Goal: Task Accomplishment & Management: Complete application form

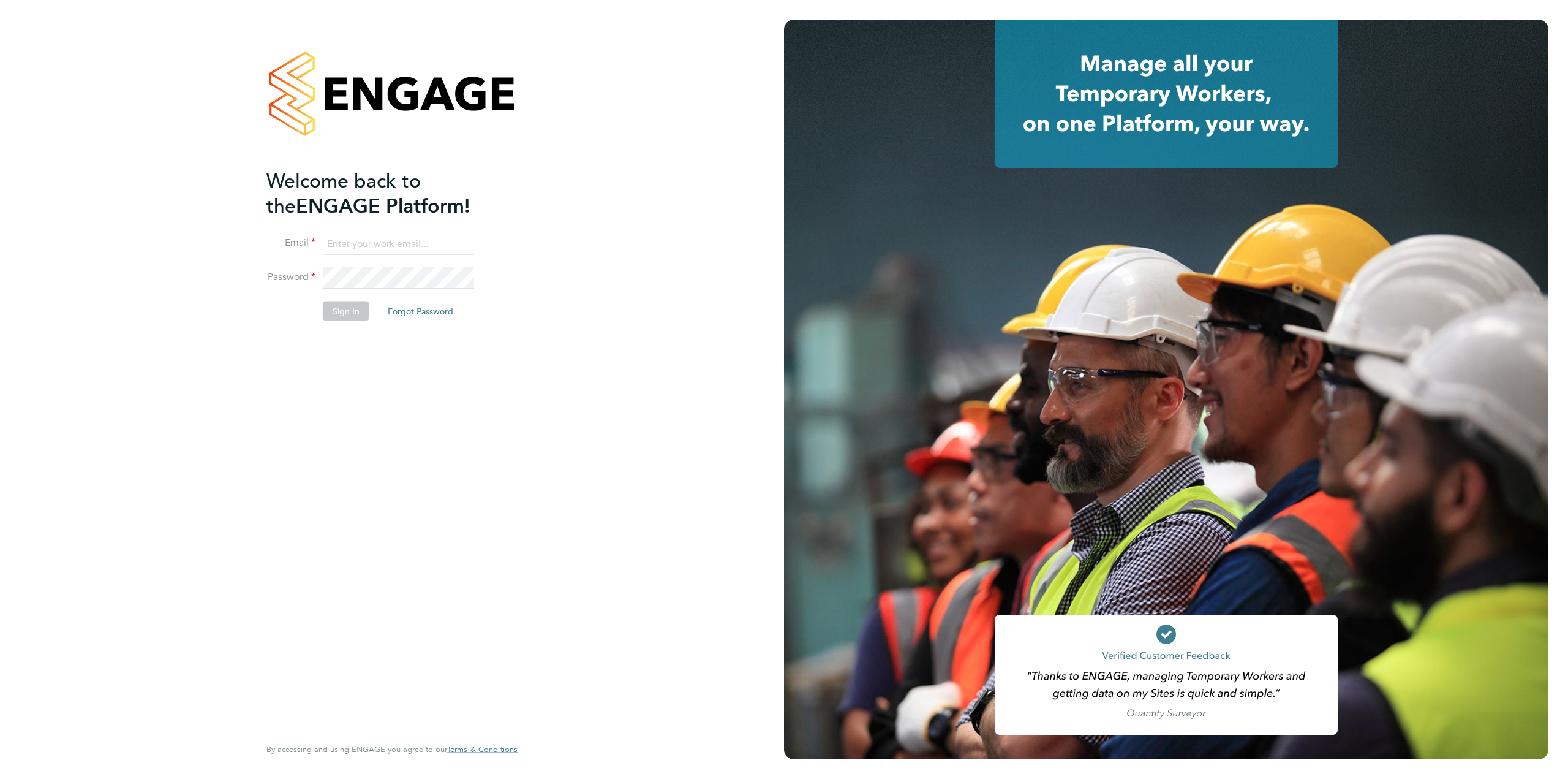
click at [348, 247] on input at bounding box center [399, 244] width 151 height 22
type input "[PERSON_NAME][EMAIL_ADDRESS][DOMAIN_NAME]"
click at [347, 313] on button "Sign In" at bounding box center [346, 311] width 46 height 19
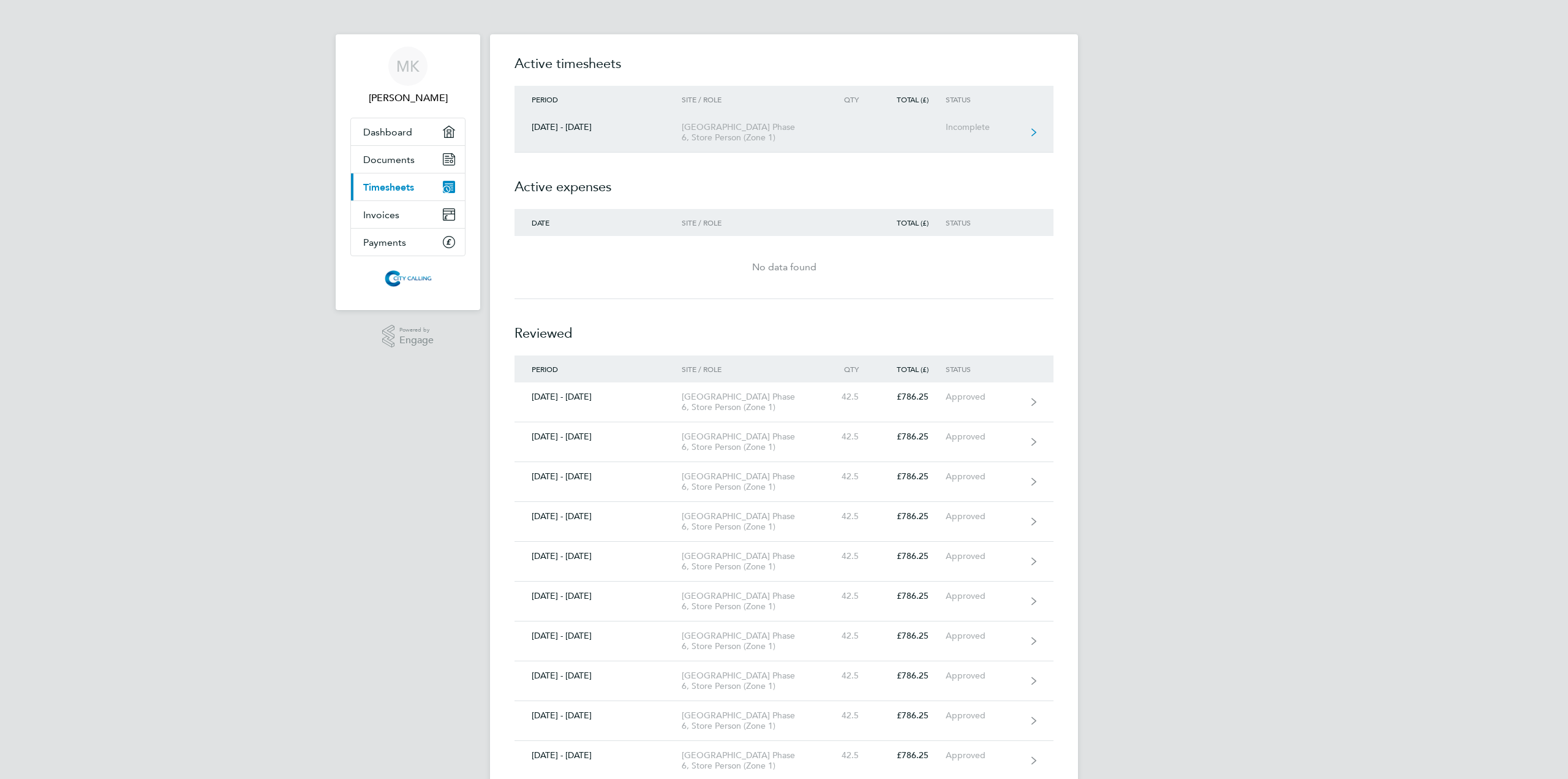
click at [812, 134] on div "Beam Park Phase 6, Store Person (Zone 1)" at bounding box center [752, 132] width 140 height 21
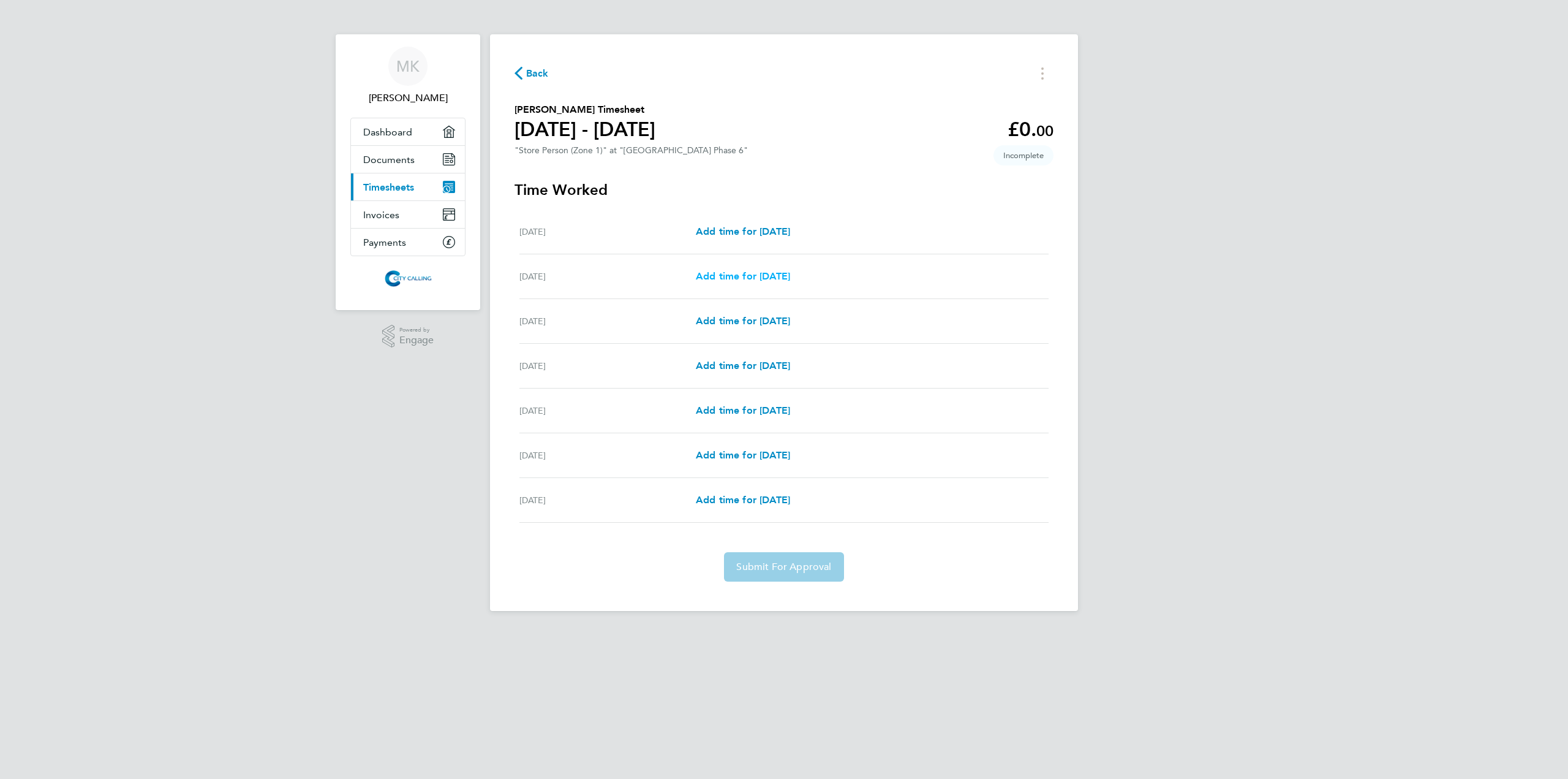
click at [778, 276] on span "Add time for Tue 26 Aug" at bounding box center [743, 276] width 94 height 12
select select "30"
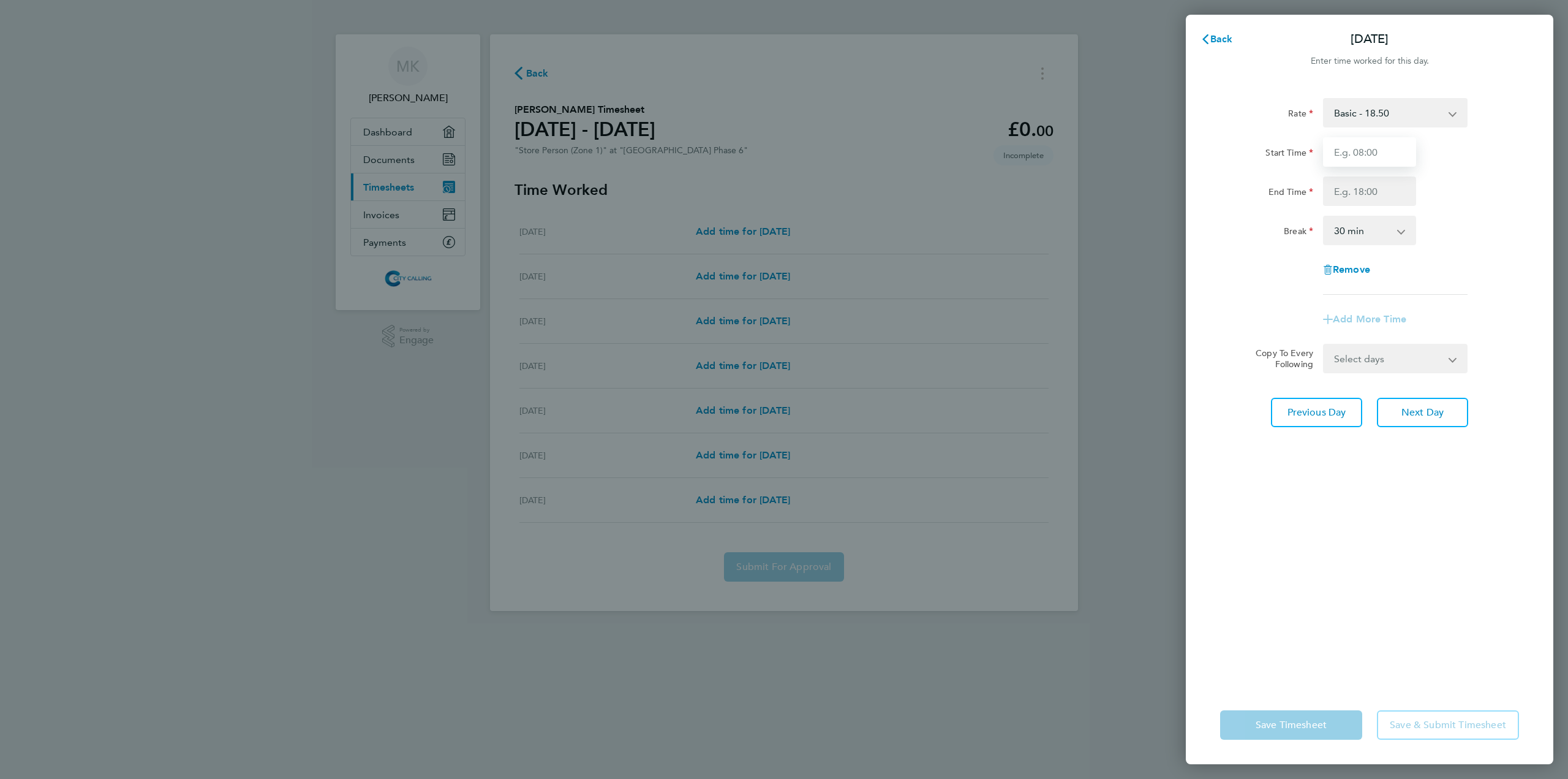
click at [1369, 156] on input "Start Time" at bounding box center [1370, 152] width 93 height 30
type input "07:30"
click at [1362, 190] on input "End Time" at bounding box center [1370, 191] width 93 height 30
type input "16:30"
click at [1458, 219] on div "Break 0 min 15 min 30 min 45 min 60 min 75 min 90 min" at bounding box center [1370, 231] width 309 height 30
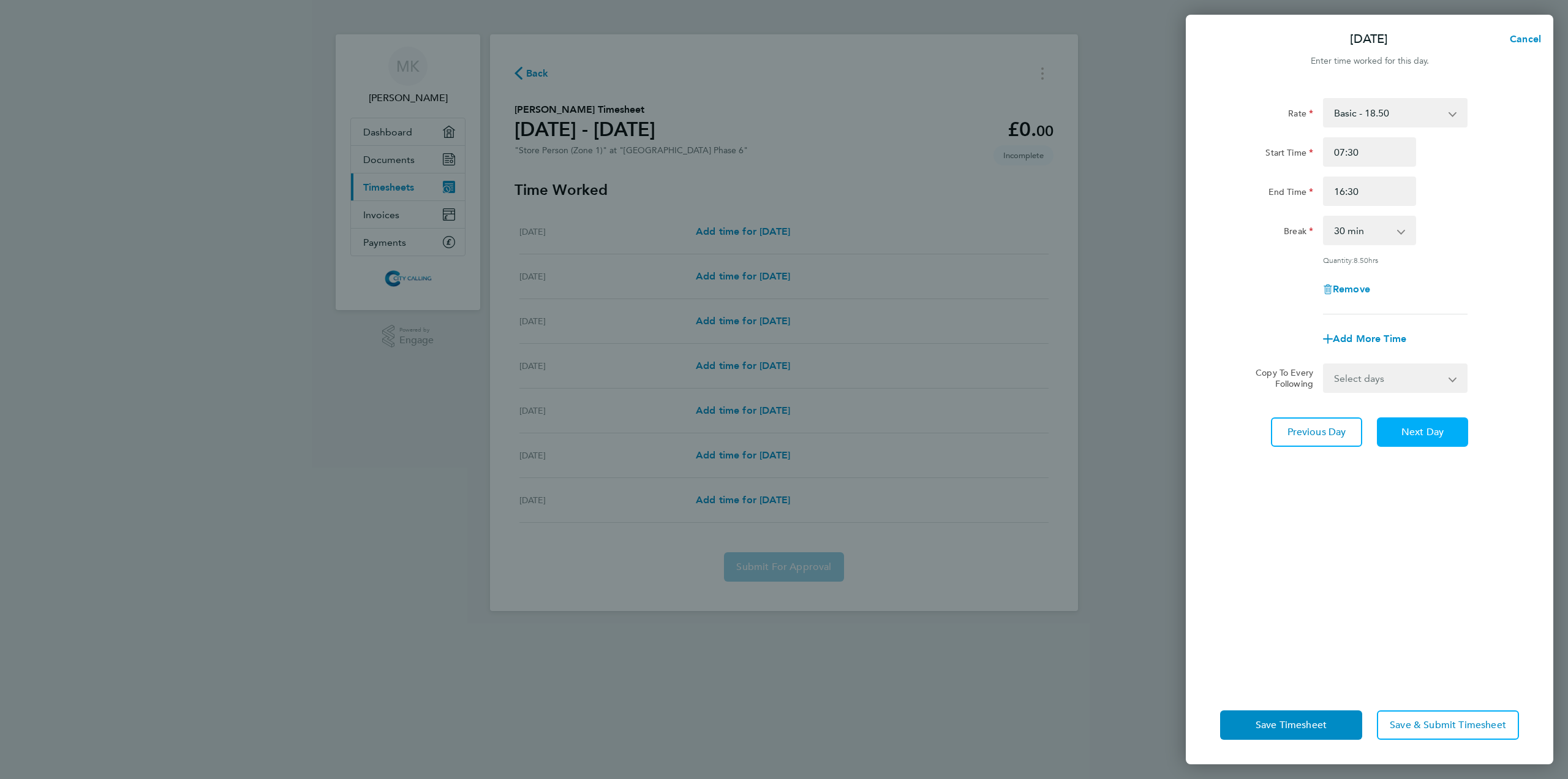
click at [1393, 433] on button "Next Day" at bounding box center [1422, 432] width 91 height 30
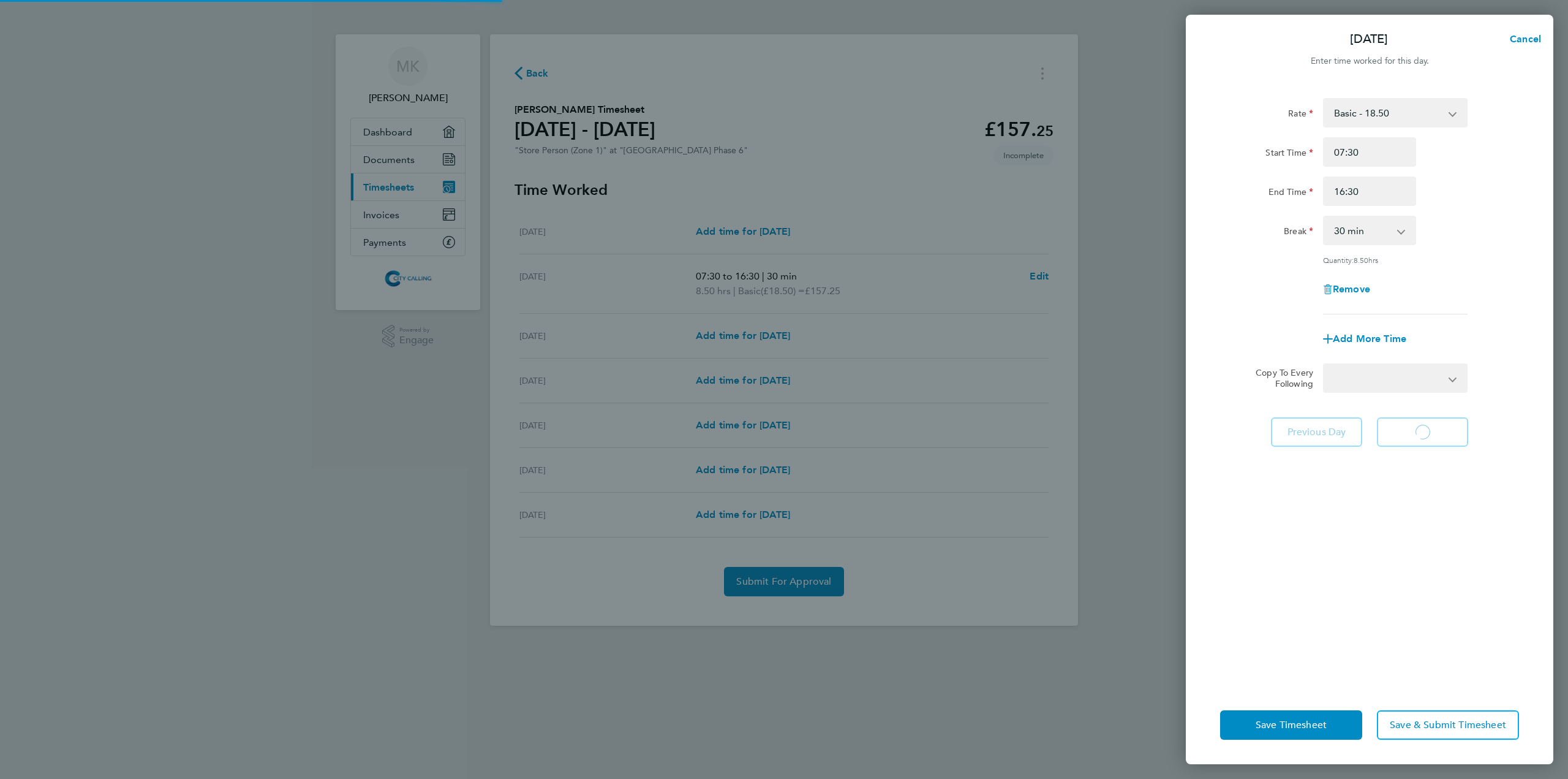
select select "30"
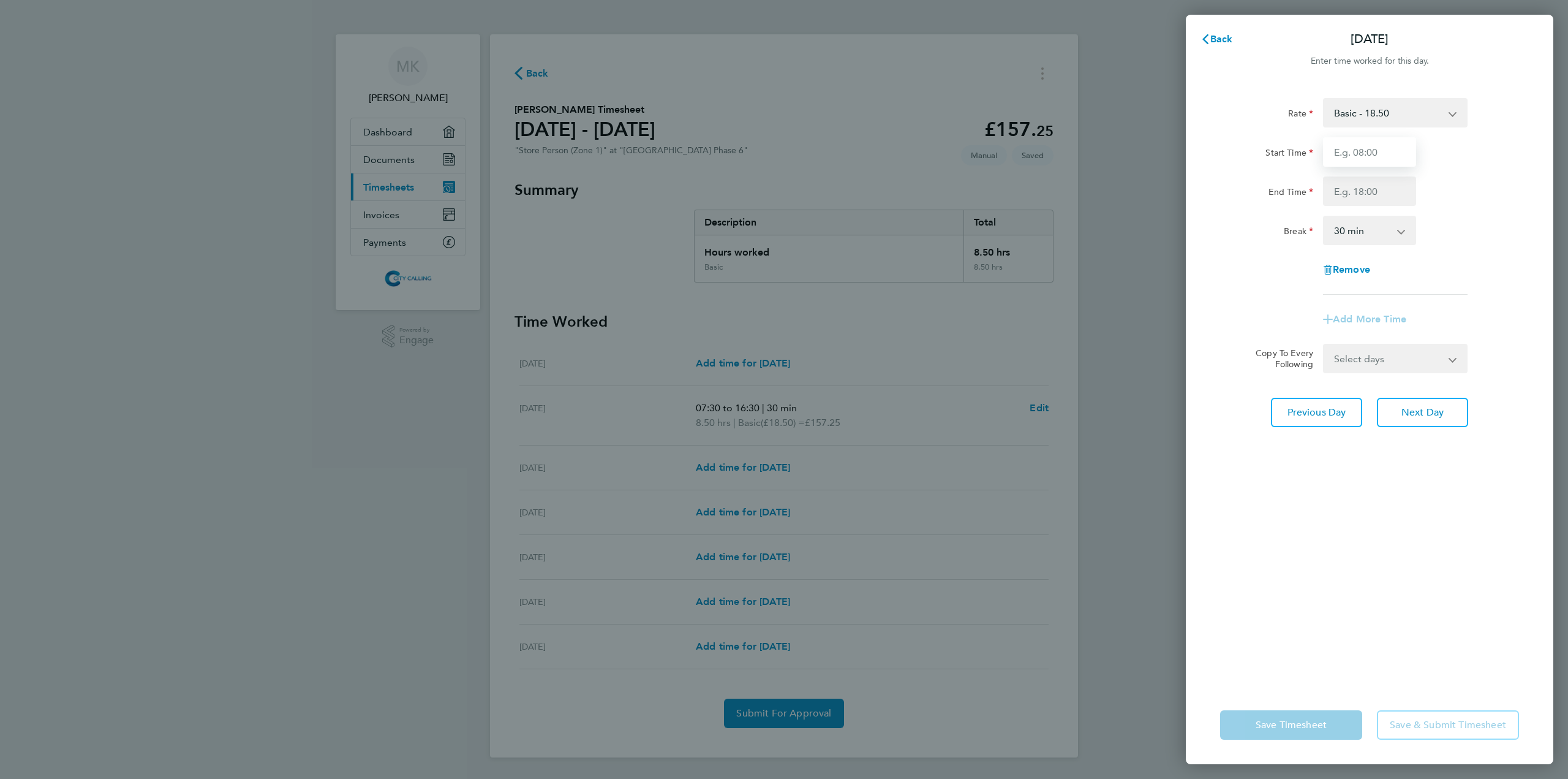
click at [1369, 148] on input "Start Time" at bounding box center [1370, 152] width 93 height 30
type input "07:30"
click at [1379, 191] on input "End Time" at bounding box center [1370, 191] width 93 height 30
type input "16:30"
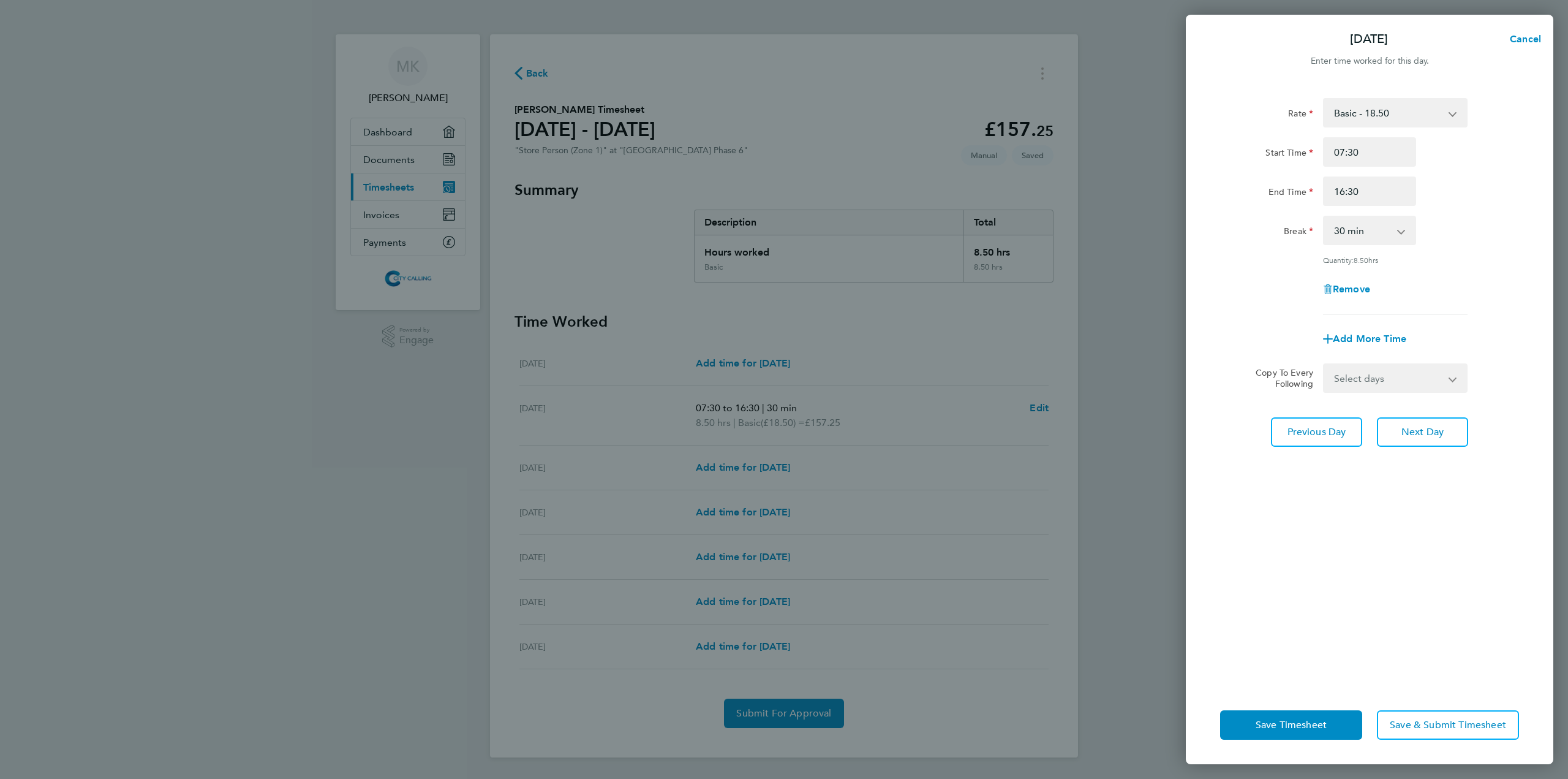
click at [1442, 209] on div "Rate Basic - 18.50 Start Time 07:30 End Time 16:30 Break 0 min 15 min 30 min 45…" at bounding box center [1370, 206] width 299 height 216
click at [1454, 440] on button "Next Day" at bounding box center [1422, 432] width 91 height 30
select select "30"
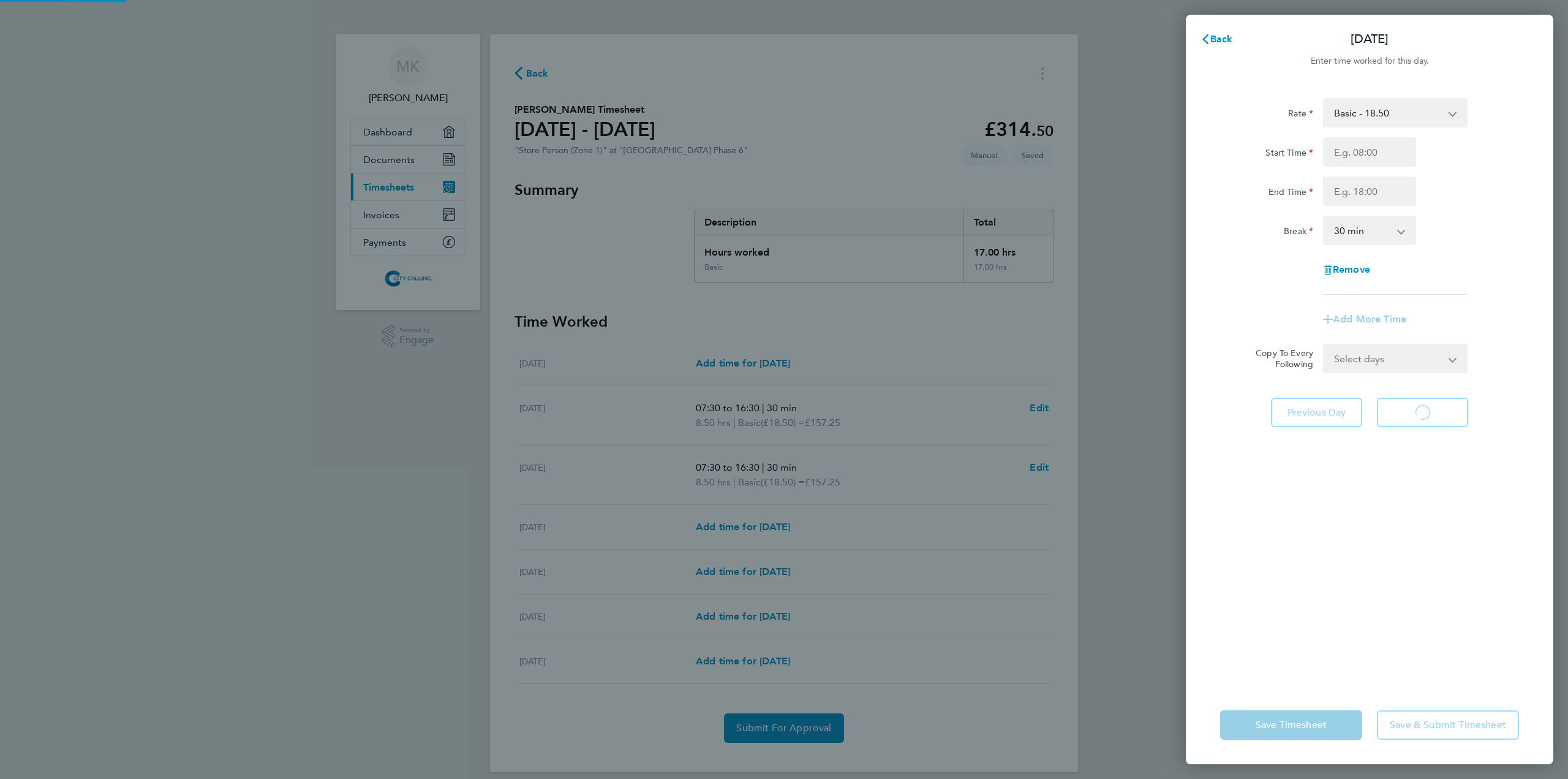
select select "30"
click at [1347, 150] on input "Start Time" at bounding box center [1370, 152] width 93 height 30
type input "07:30"
click at [1381, 197] on input "End Time" at bounding box center [1370, 191] width 93 height 30
type input "16:30"
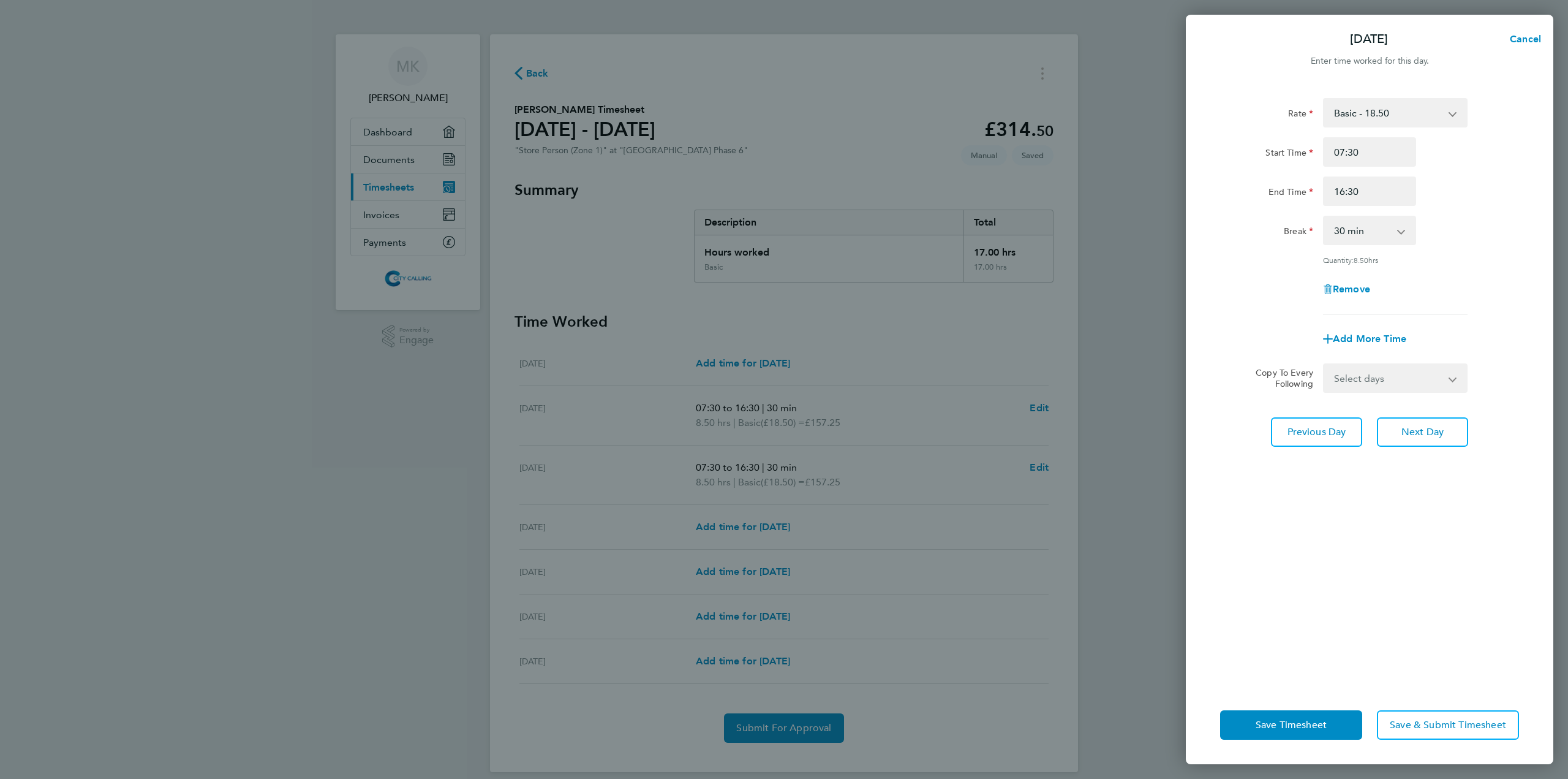
click at [1448, 217] on div "Break 0 min 15 min 30 min 45 min 60 min 75 min 90 min" at bounding box center [1370, 231] width 309 height 30
click at [1431, 431] on span "Next Day" at bounding box center [1423, 431] width 42 height 12
select select "30"
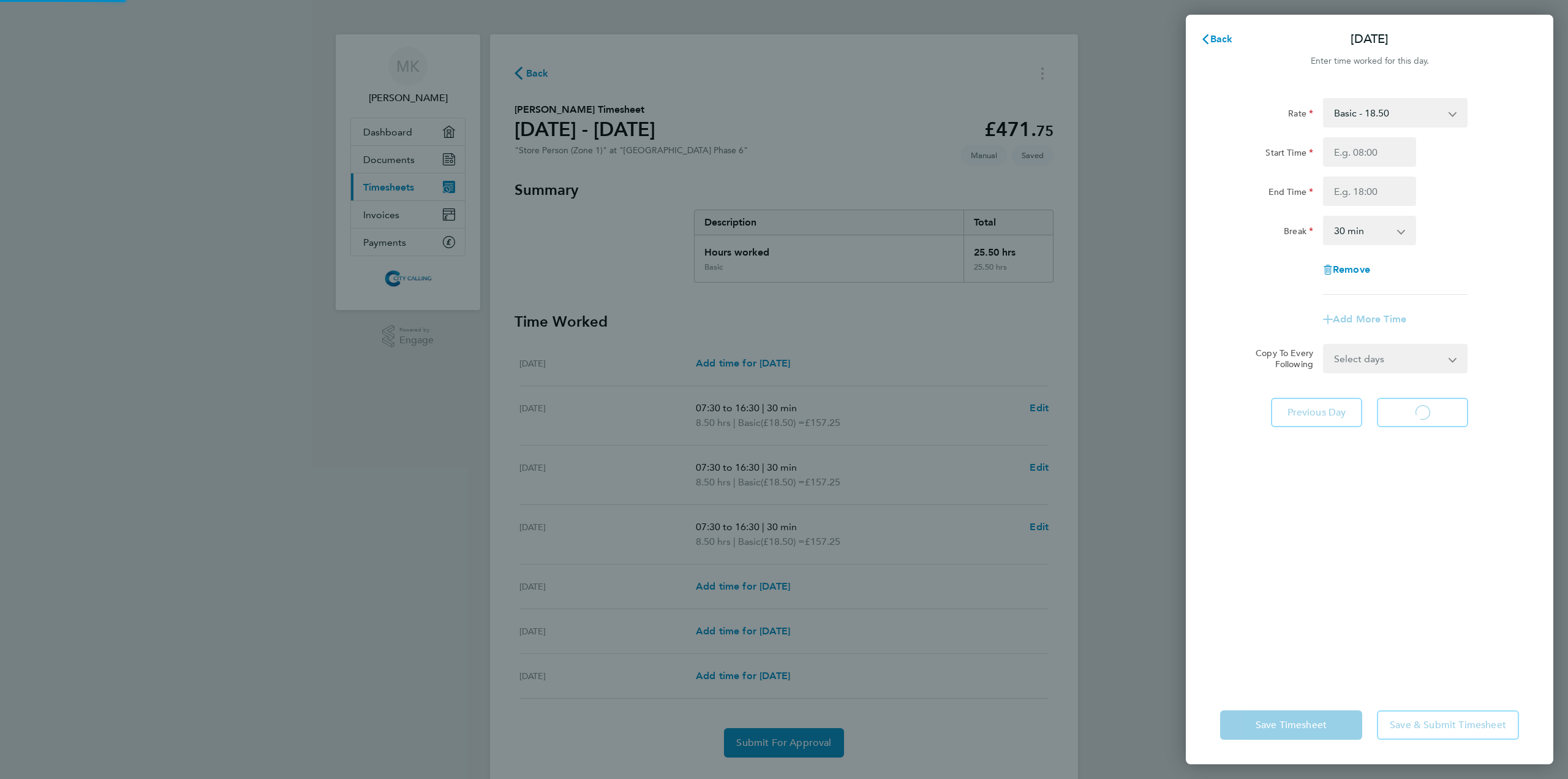
select select "30"
click at [1349, 151] on input "Start Time" at bounding box center [1370, 152] width 93 height 30
type input "07:30"
drag, startPoint x: 1363, startPoint y: 187, endPoint x: 1366, endPoint y: 200, distance: 13.3
click at [1363, 187] on input "End Time" at bounding box center [1370, 191] width 93 height 30
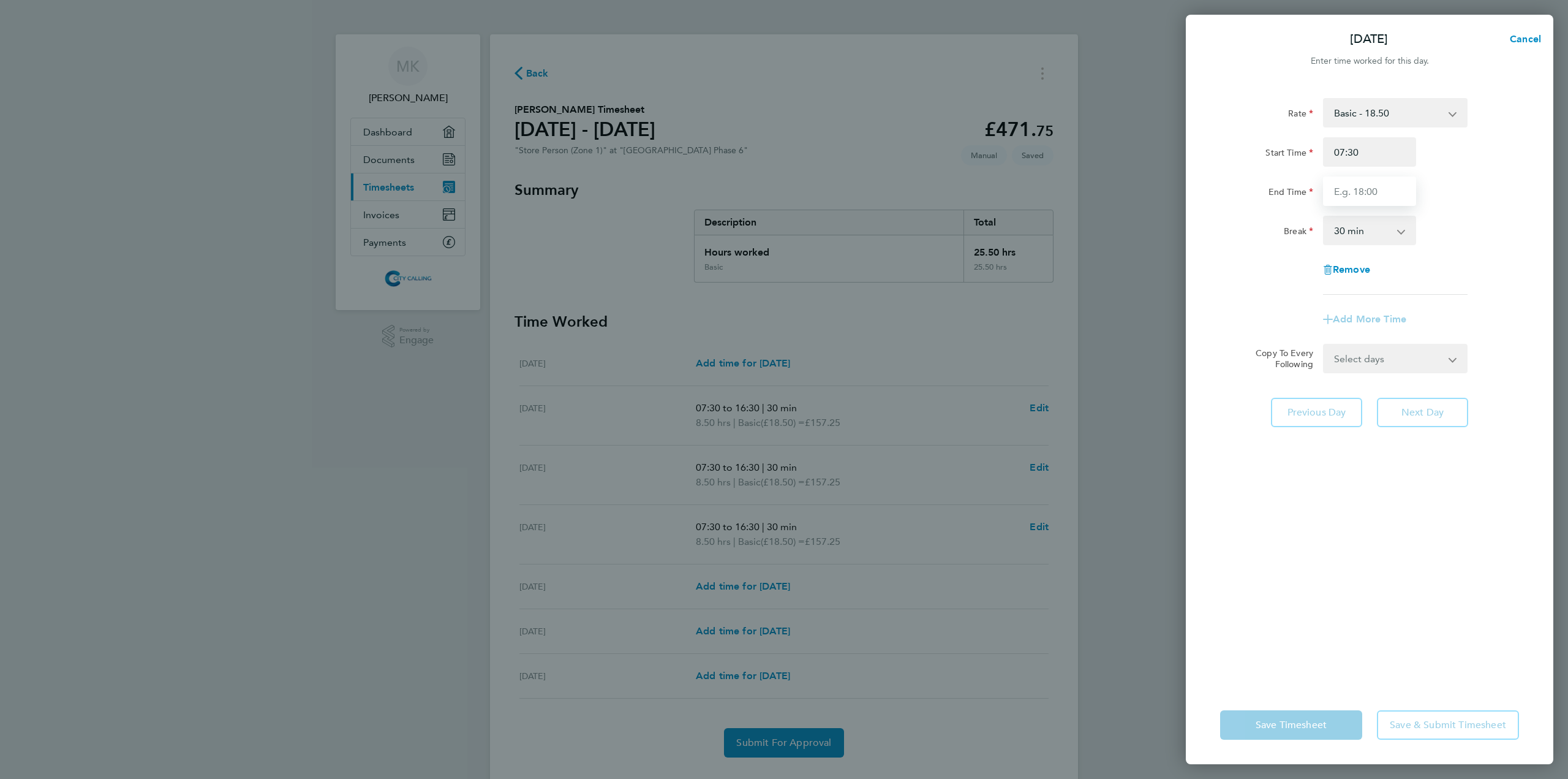
type input "16:30"
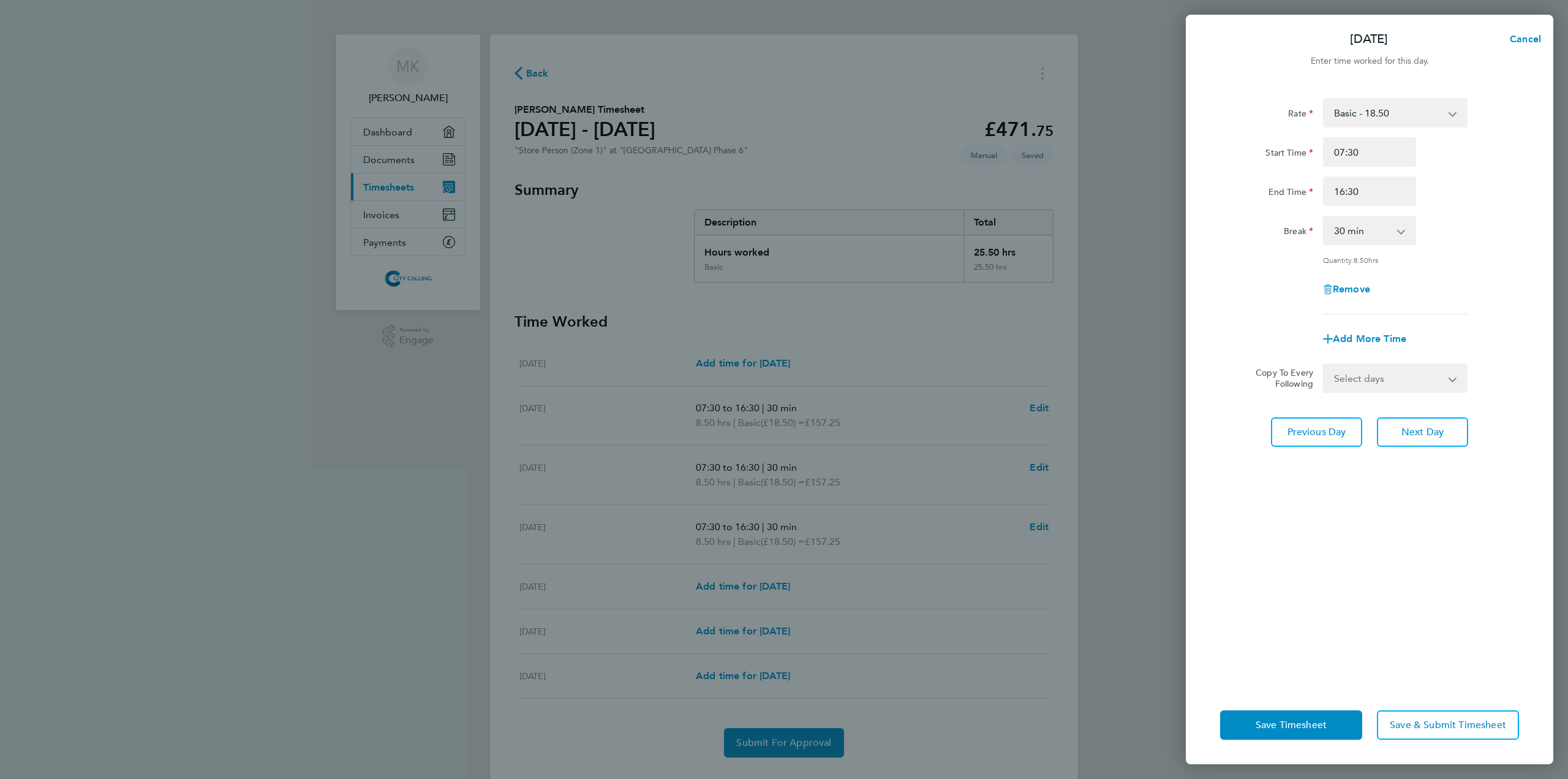
click at [1449, 210] on div "Rate Basic - 18.50 Start Time 07:30 End Time 16:30 Break 0 min 15 min 30 min 45…" at bounding box center [1370, 206] width 299 height 216
click at [1321, 736] on button "Save Timesheet" at bounding box center [1291, 725] width 142 height 30
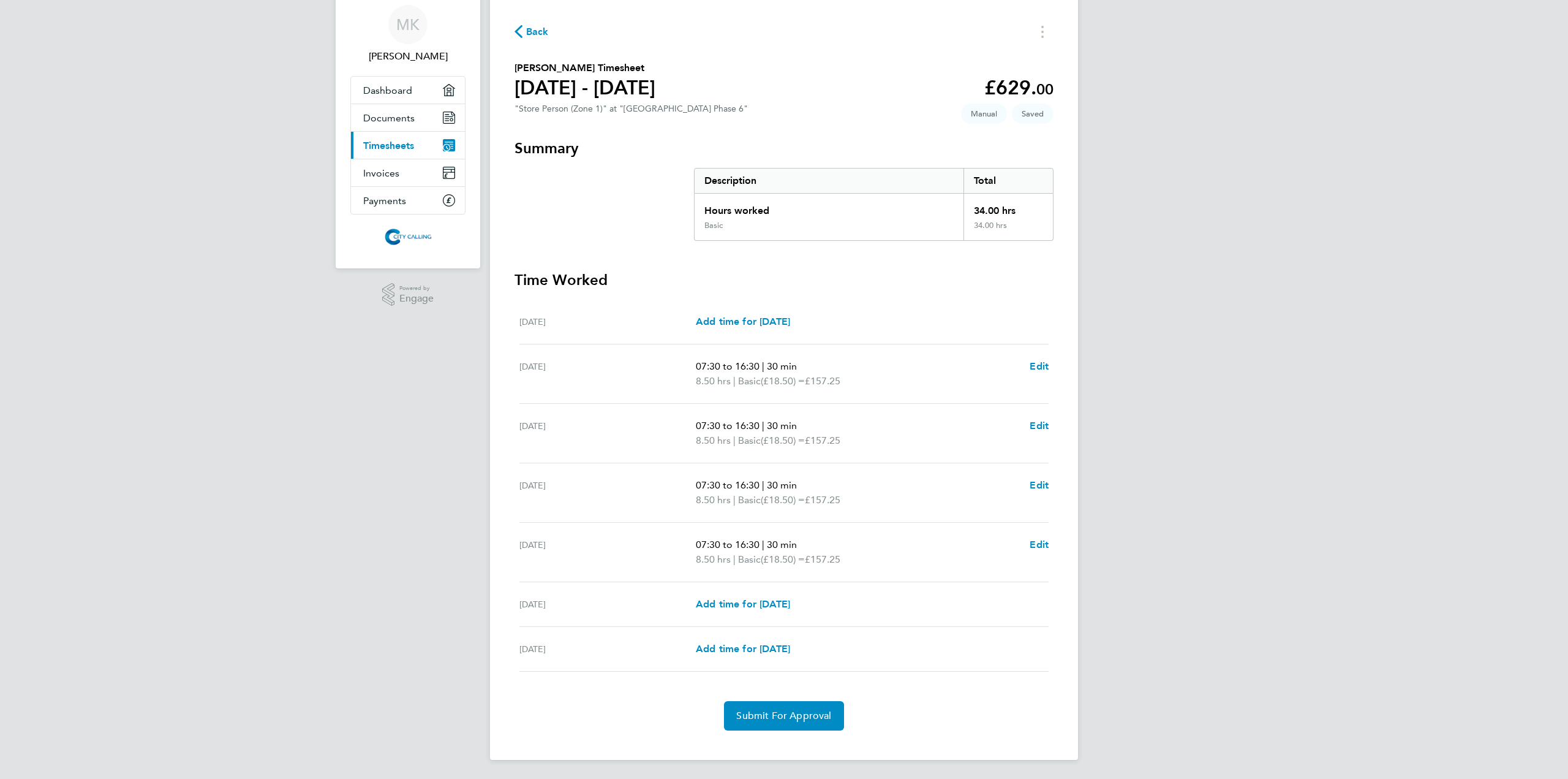
scroll to position [42, 0]
click at [801, 719] on span "Submit For Approval" at bounding box center [784, 714] width 95 height 12
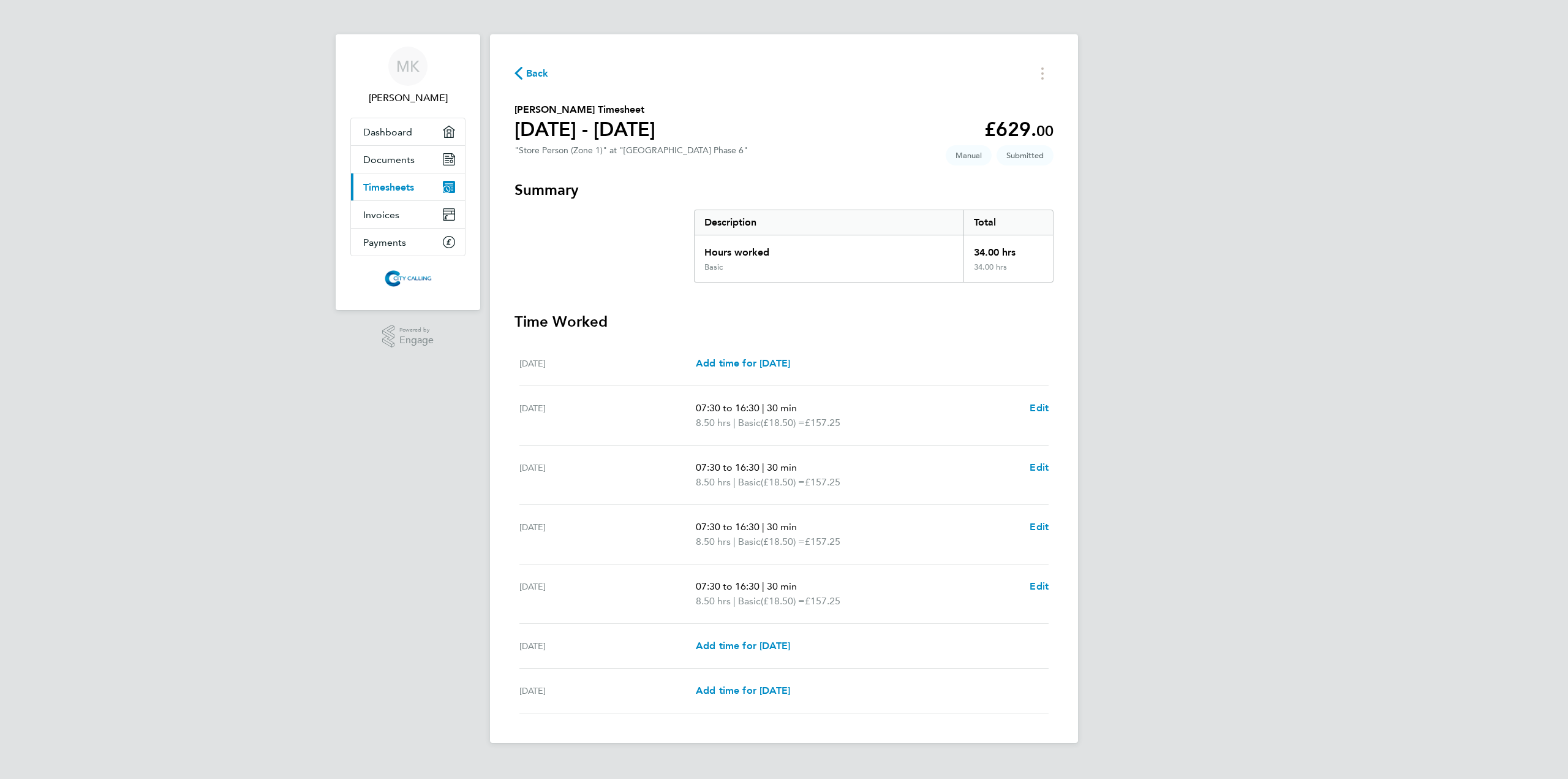
click at [405, 193] on link "Current page: Timesheets" at bounding box center [407, 186] width 114 height 27
